Goal: Information Seeking & Learning: Check status

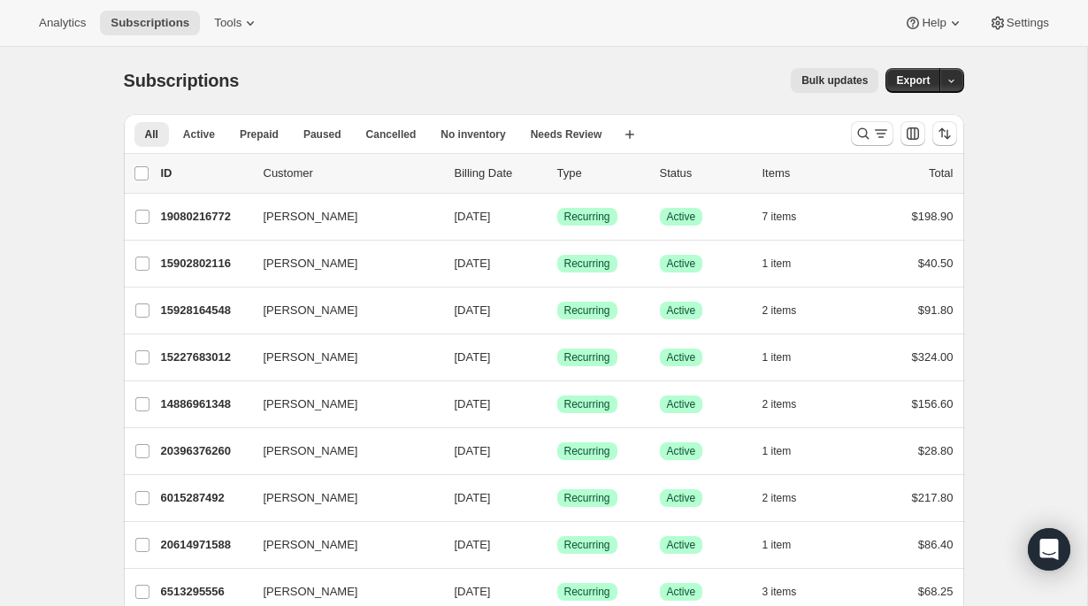
click at [1030, 36] on div "Analytics Subscriptions Tools Help Settings" at bounding box center [544, 23] width 1088 height 47
click at [1019, 23] on span "Settings" at bounding box center [1027, 23] width 42 height 14
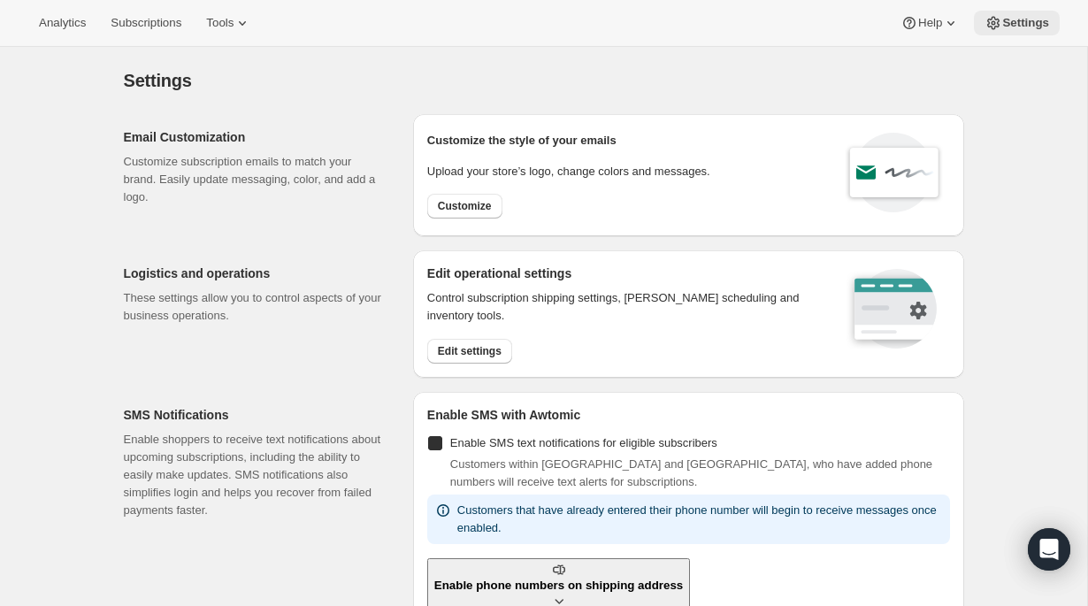
checkbox input "true"
select select "22:00"
select select "07:00"
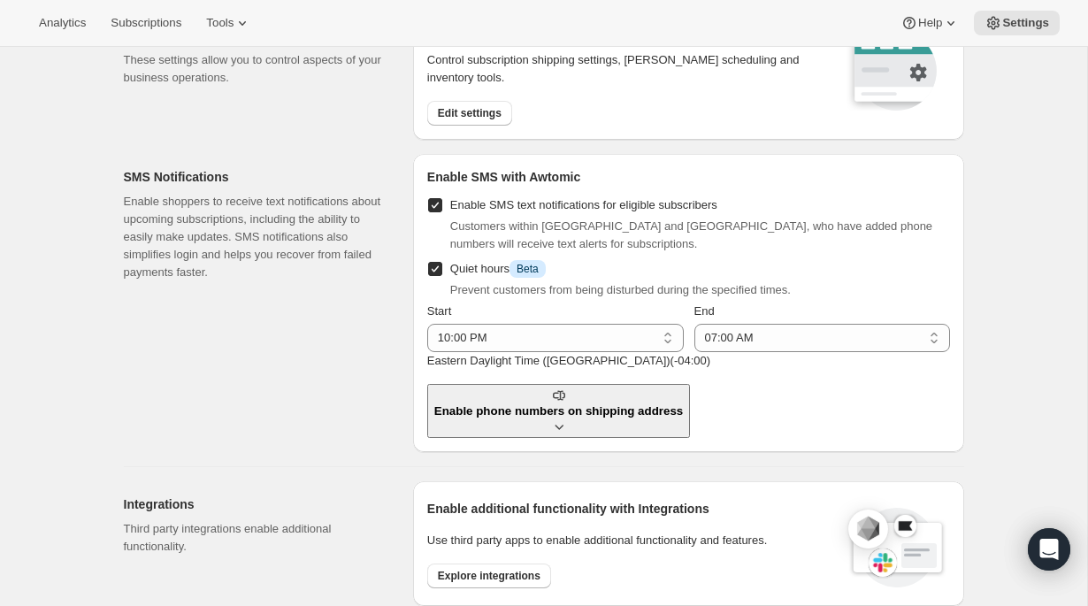
scroll to position [913, 0]
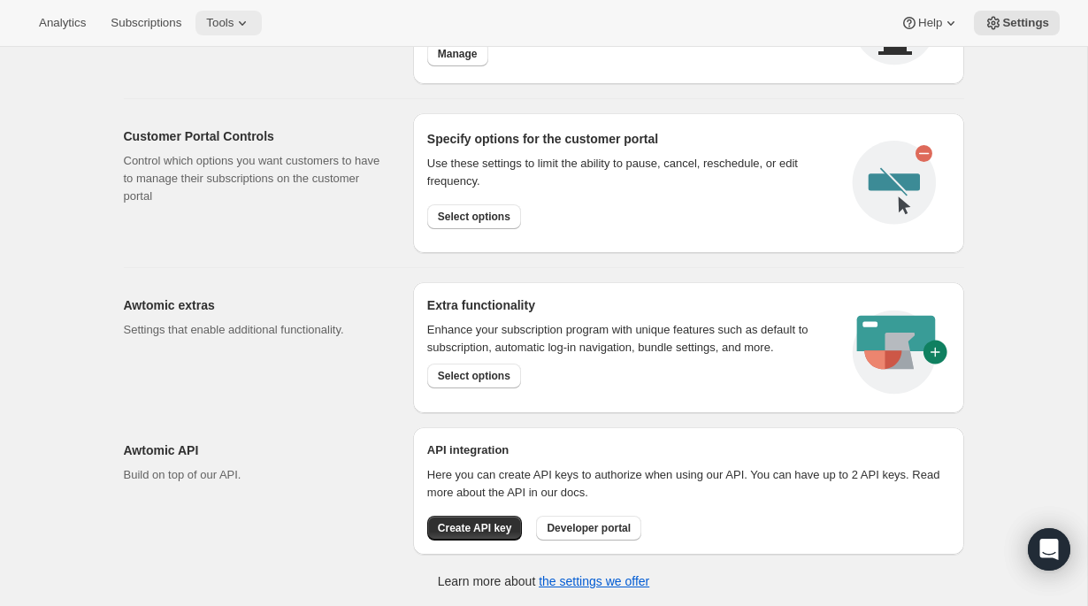
click at [251, 29] on icon at bounding box center [242, 23] width 18 height 18
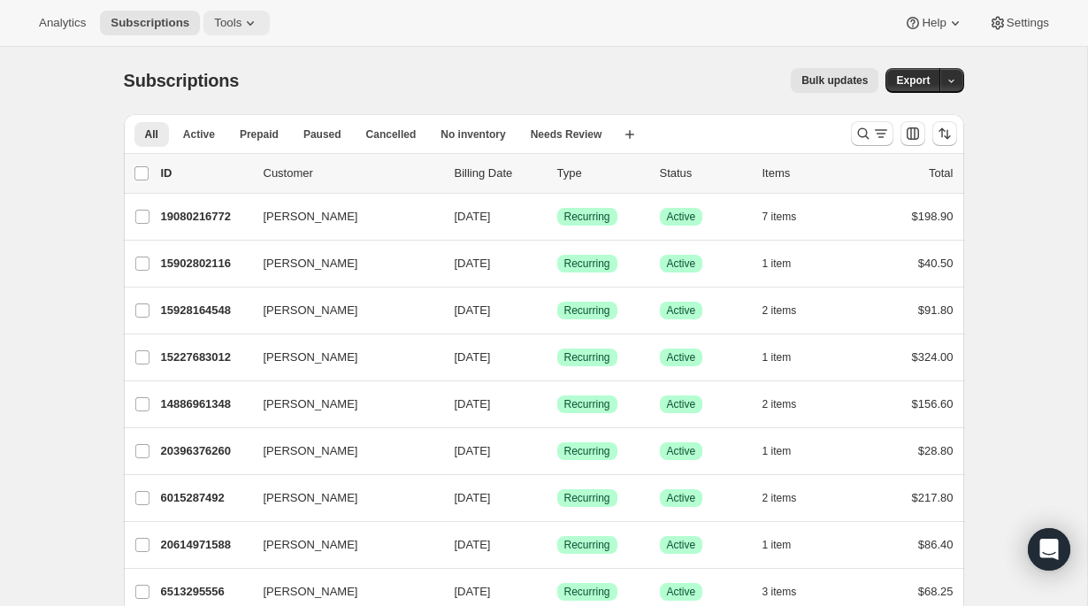
click at [252, 28] on icon at bounding box center [250, 23] width 18 height 18
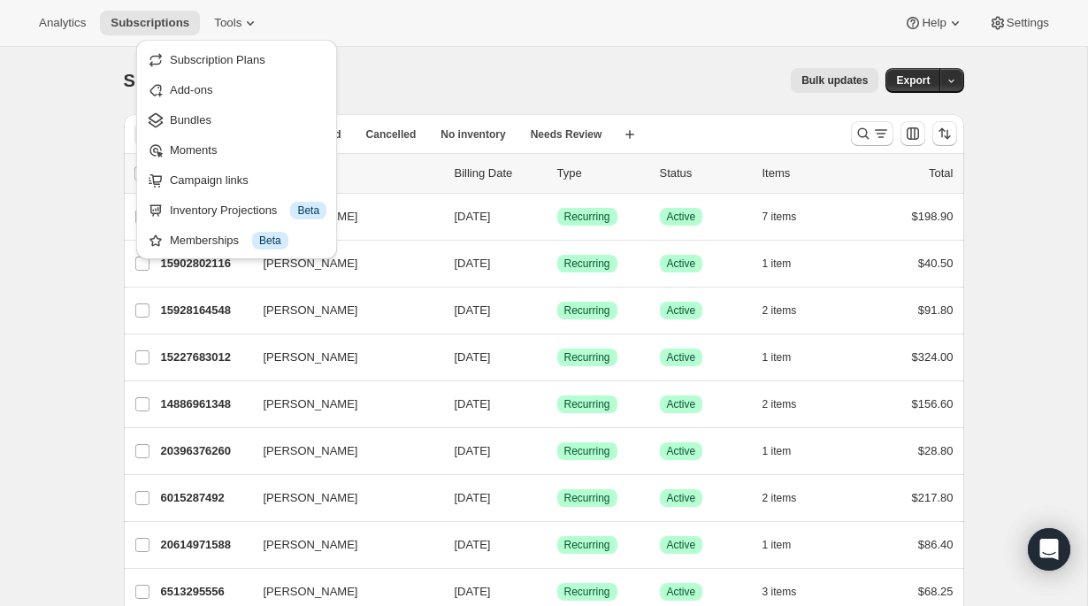
click at [1066, 34] on div "Analytics Subscriptions Tools Help Settings" at bounding box center [544, 23] width 1088 height 47
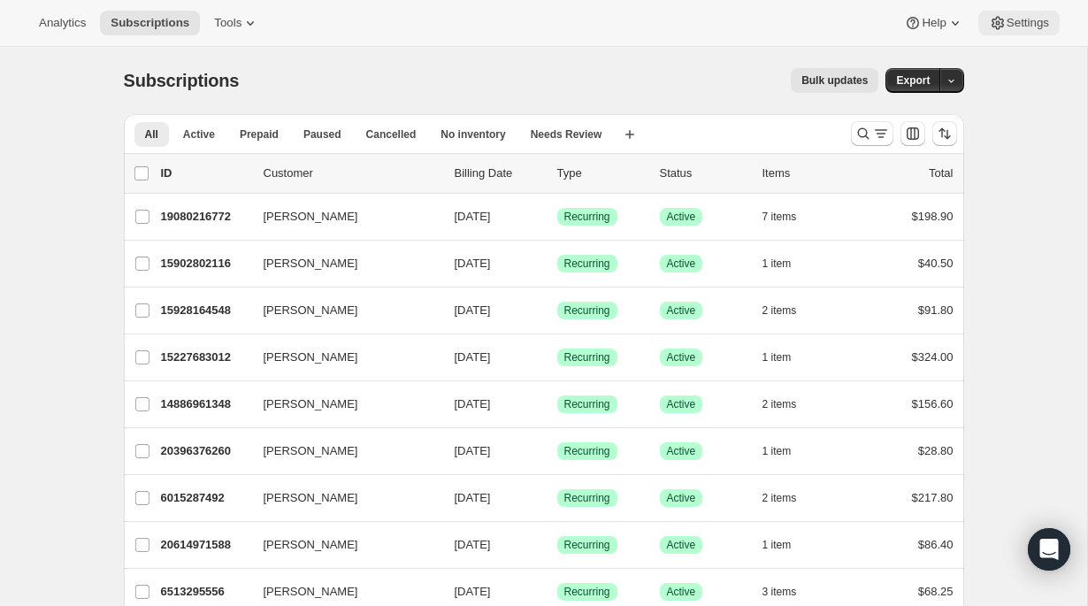
click at [1042, 30] on button "Settings" at bounding box center [1018, 23] width 81 height 25
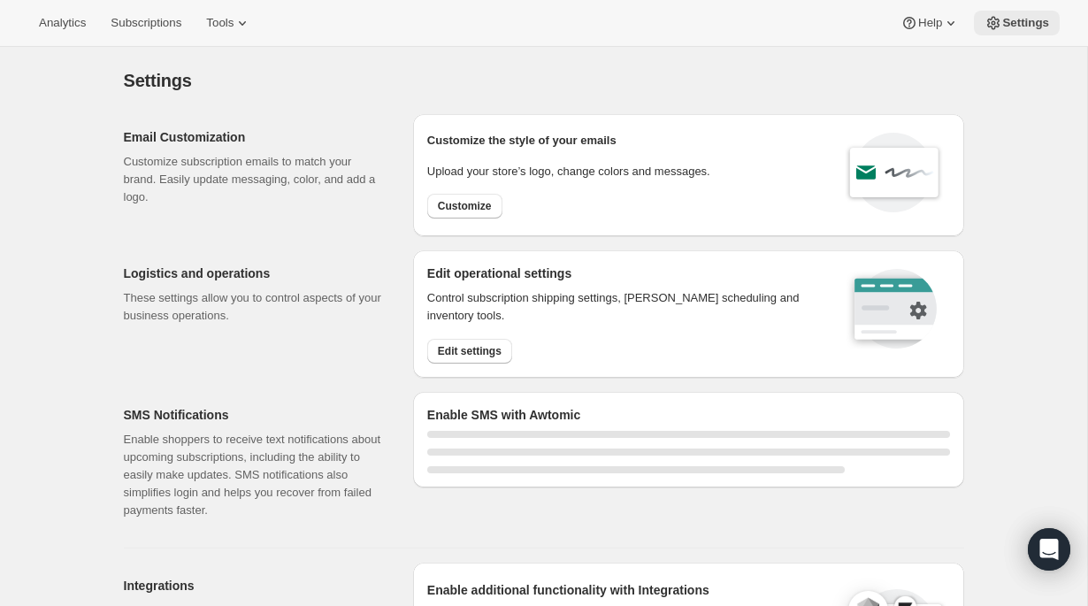
select select "22:00"
select select "07:00"
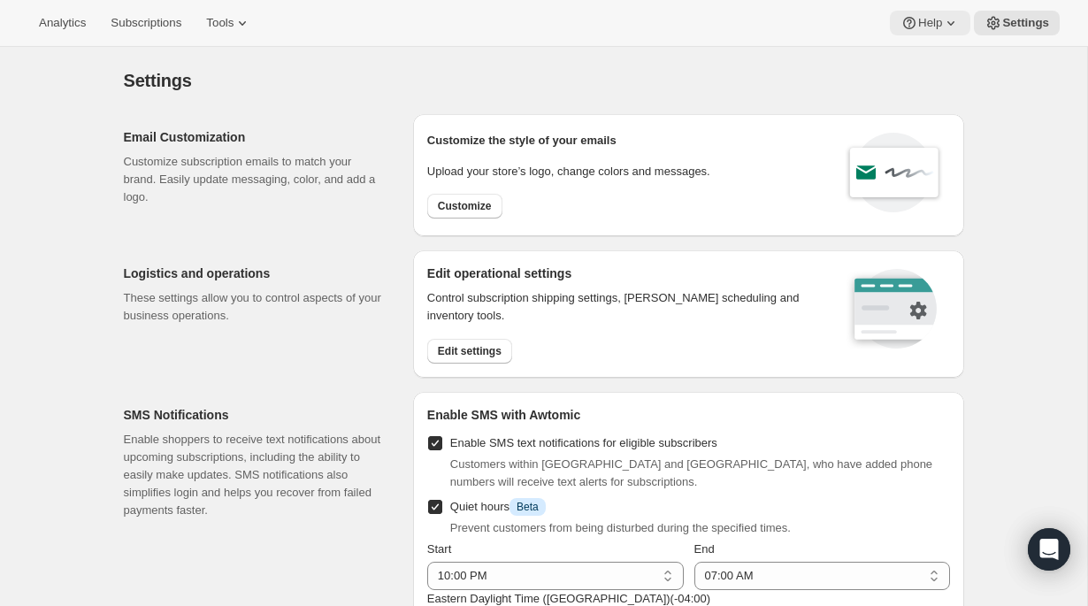
click at [946, 22] on icon at bounding box center [951, 23] width 18 height 18
click at [806, 91] on div "Settings" at bounding box center [544, 80] width 840 height 25
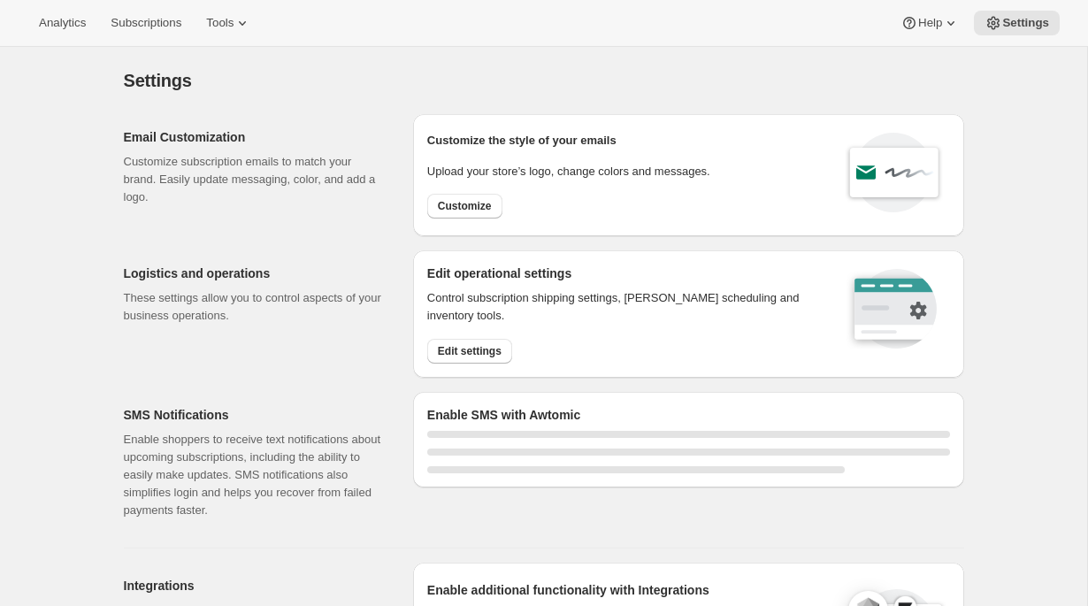
select select "22:00"
select select "07:00"
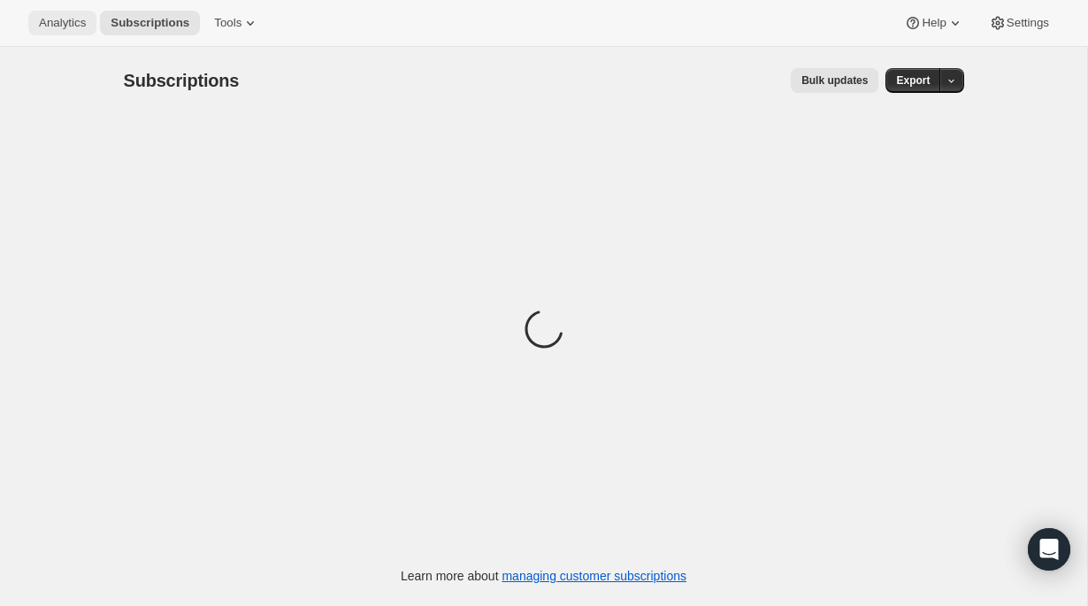
click at [62, 19] on span "Analytics" at bounding box center [62, 23] width 47 height 14
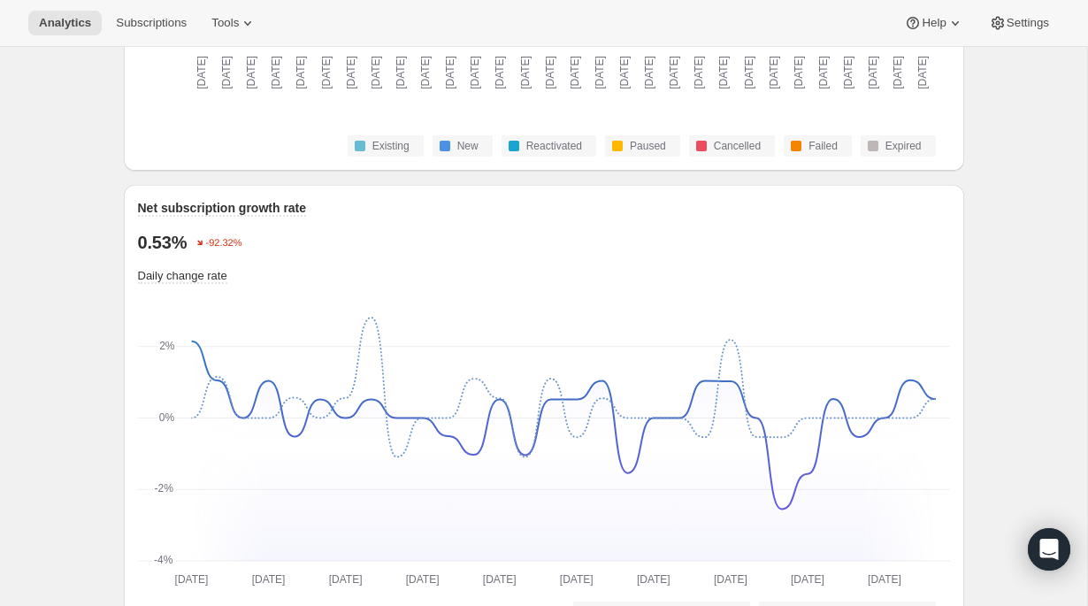
scroll to position [1113, 0]
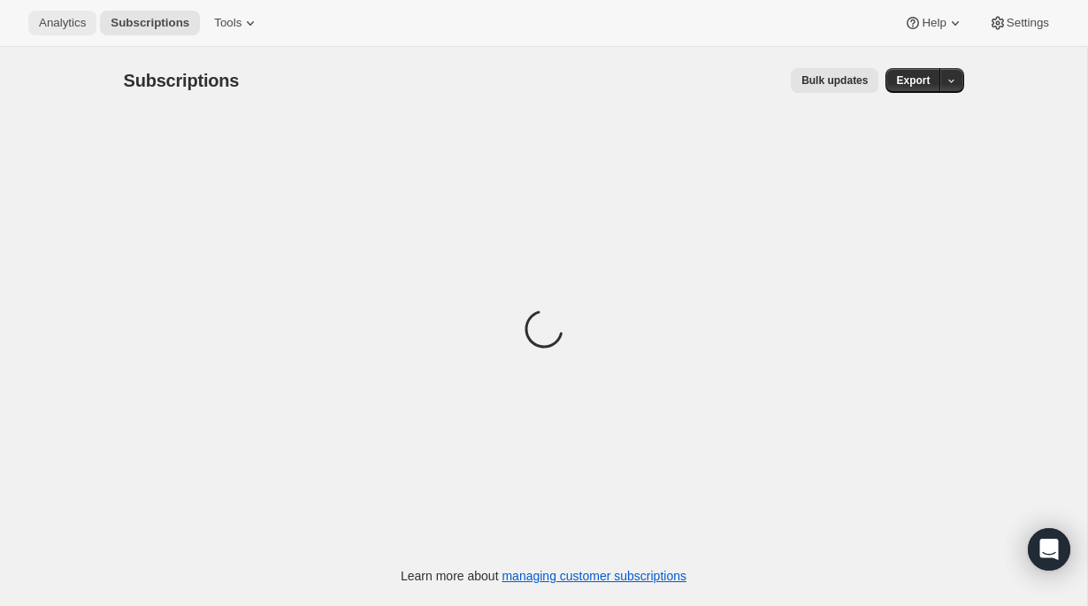
click at [76, 27] on span "Analytics" at bounding box center [62, 23] width 47 height 14
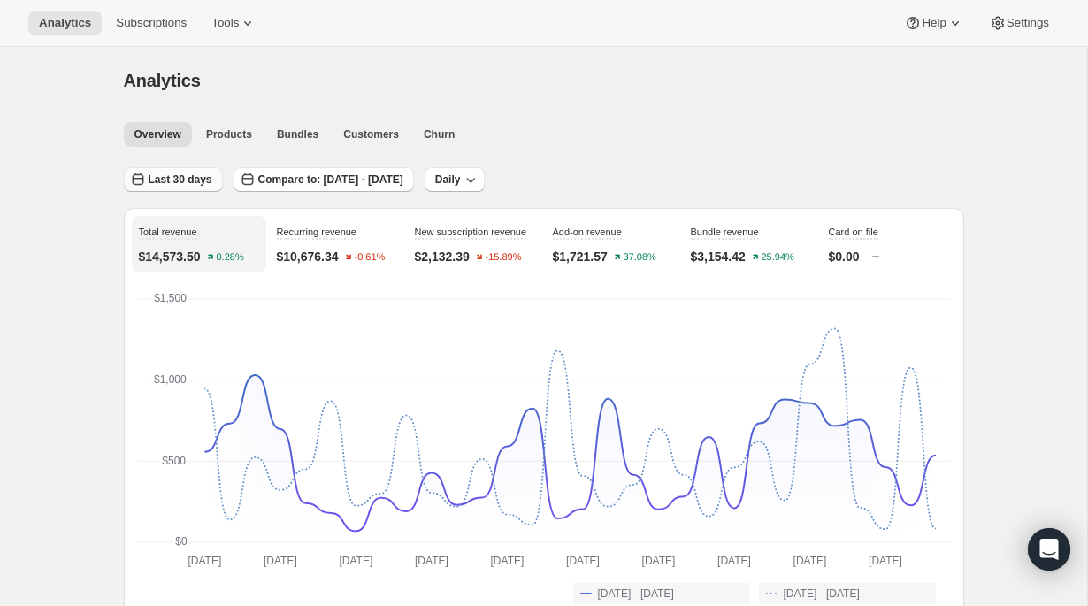
click at [204, 185] on span "Last 30 days" at bounding box center [181, 179] width 64 height 14
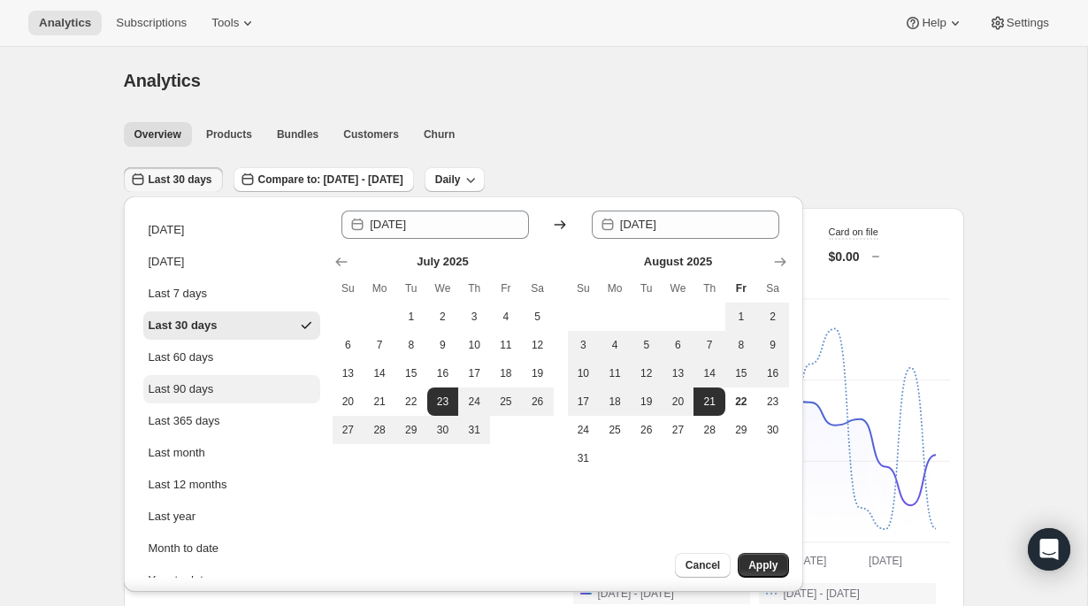
click at [192, 390] on div "Last 90 days" at bounding box center [181, 389] width 65 height 18
type input "2025-05-24"
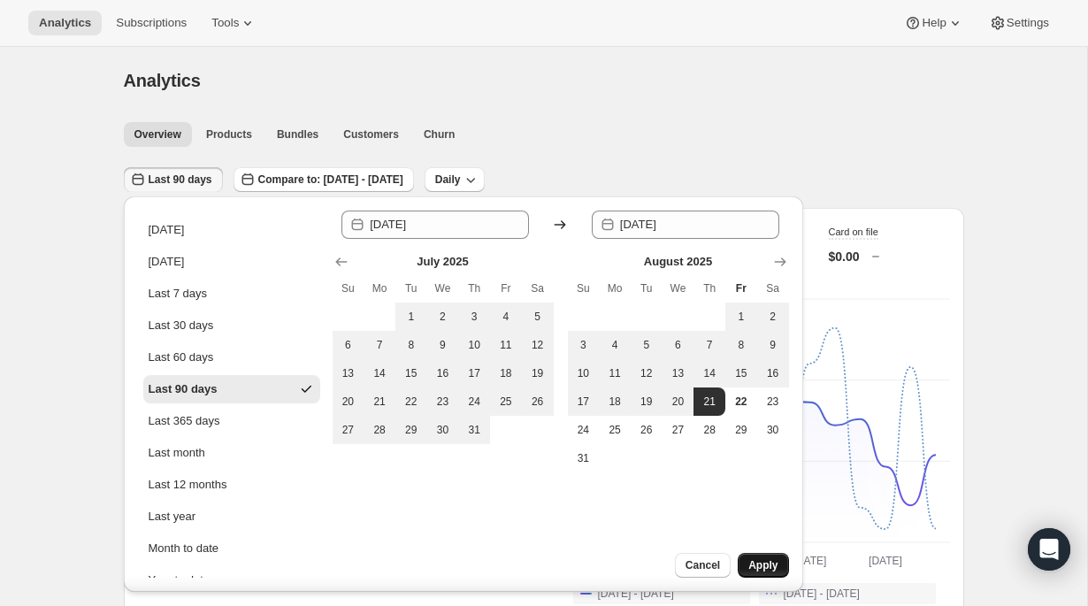
click at [775, 554] on button "Apply" at bounding box center [762, 565] width 50 height 25
